Goal: Understand process/instructions: Learn how to perform a task or action

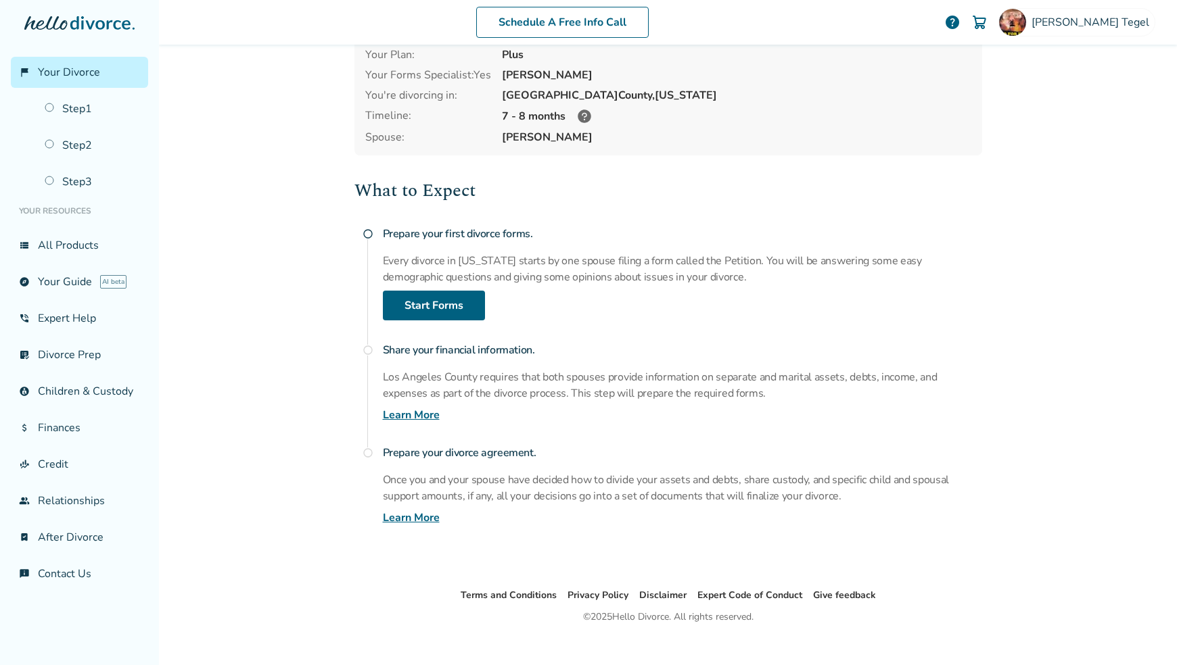
scroll to position [74, 0]
click at [85, 144] on link "Step 2" at bounding box center [93, 145] width 112 height 31
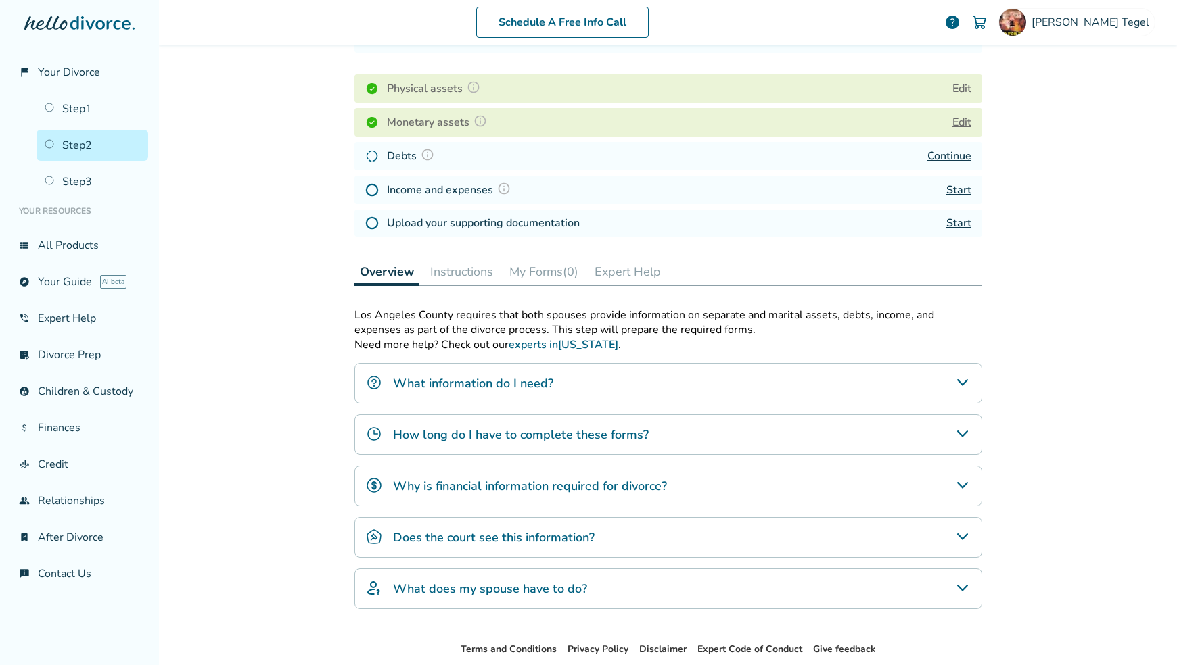
scroll to position [177, 0]
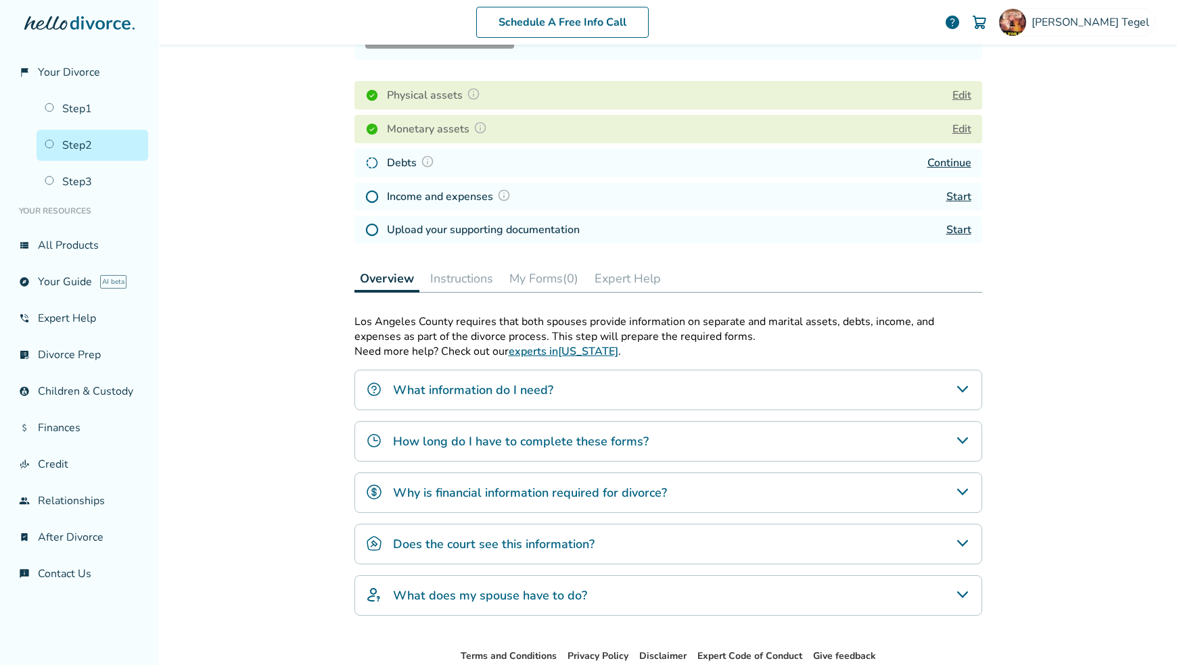
click at [953, 159] on link "Continue" at bounding box center [949, 163] width 44 height 15
